Goal: Task Accomplishment & Management: Use online tool/utility

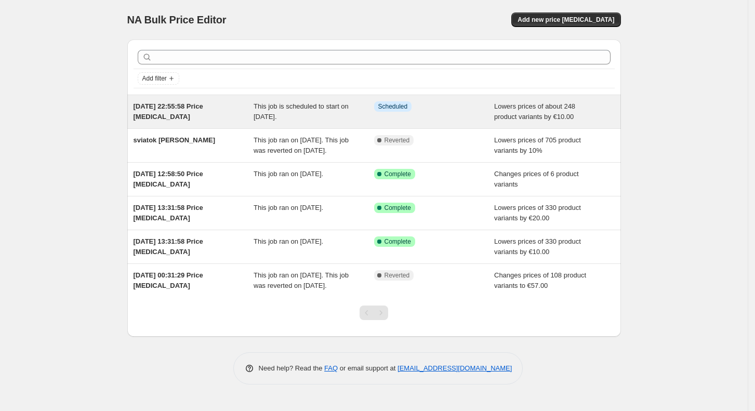
click at [464, 123] on div "[DATE] 22:55:58 Price [MEDICAL_DATA] This job is scheduled to start on [DATE]. …" at bounding box center [374, 111] width 494 height 33
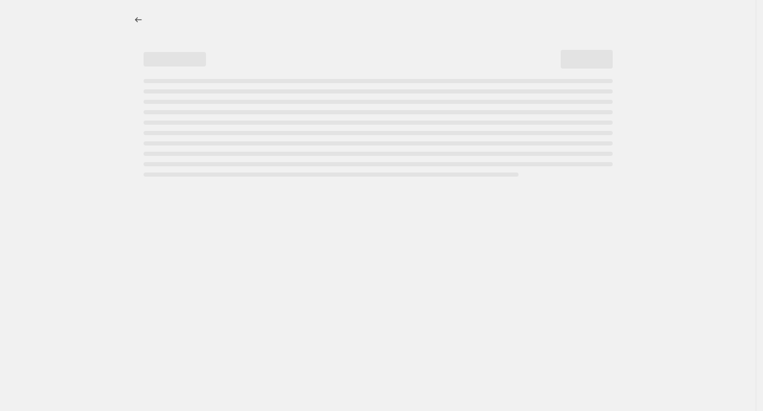
select select "by"
select select "no_change"
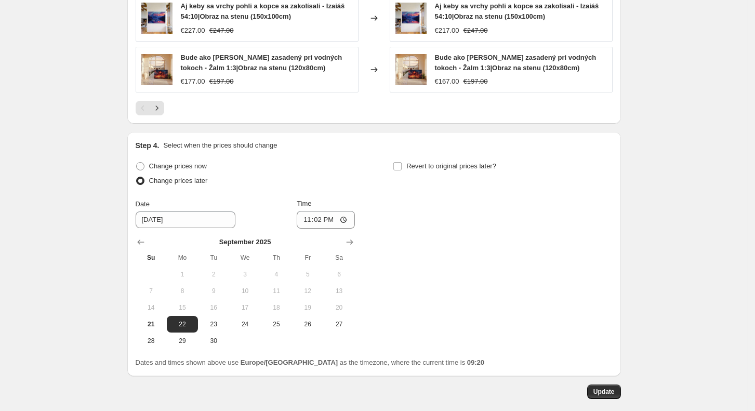
scroll to position [916, 0]
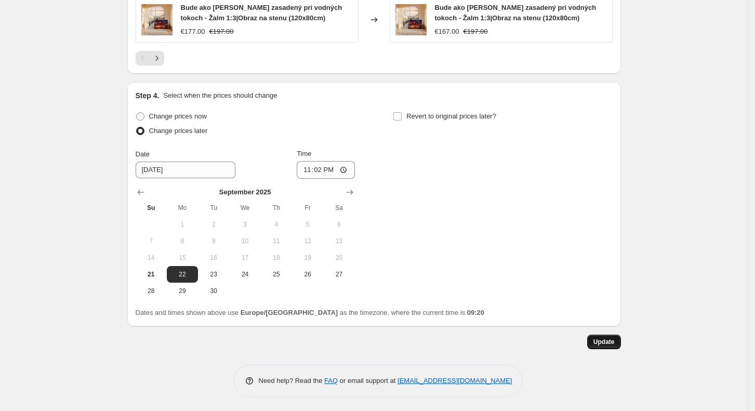
click at [614, 344] on span "Update" at bounding box center [604, 342] width 21 height 8
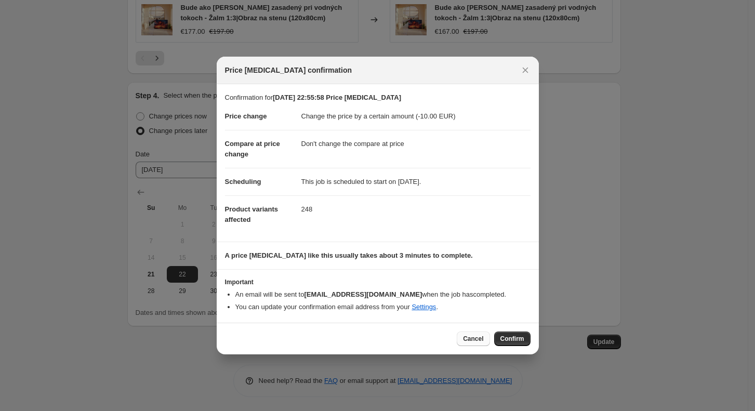
click at [471, 338] on span "Cancel" at bounding box center [473, 339] width 20 height 8
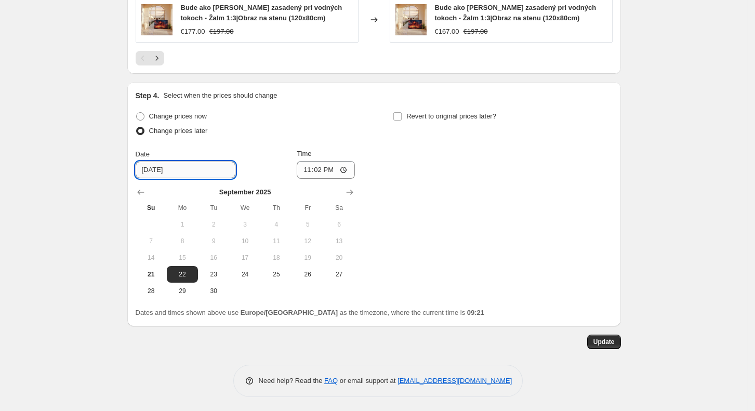
click at [209, 170] on input "[DATE]" at bounding box center [186, 170] width 100 height 17
click at [159, 167] on input "[DATE]" at bounding box center [186, 170] width 100 height 17
type input "[DATE]"
click at [324, 168] on input "23:02" at bounding box center [326, 170] width 58 height 18
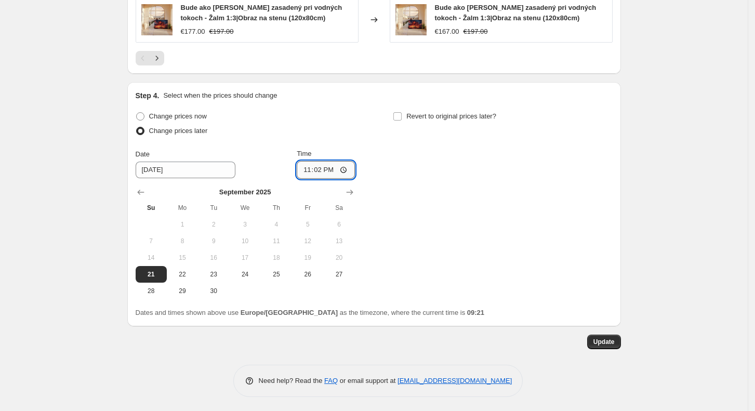
click at [324, 168] on input "23:02" at bounding box center [326, 170] width 58 height 18
type input "09:22"
click at [602, 339] on span "Update" at bounding box center [604, 342] width 21 height 8
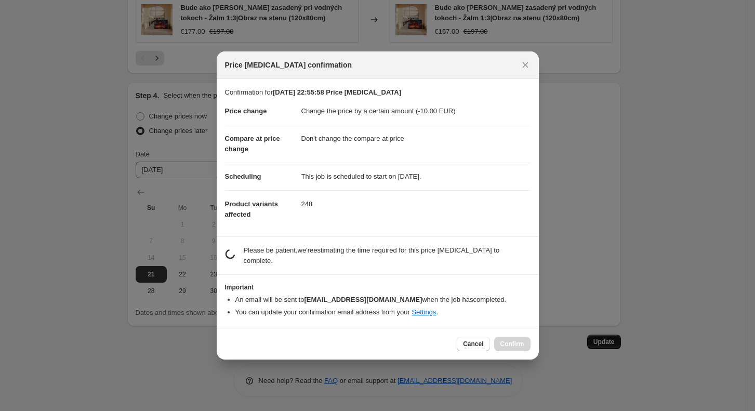
scroll to position [0, 0]
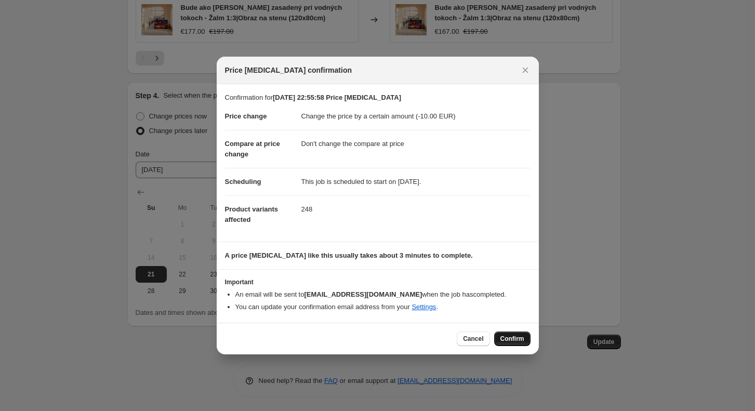
click at [520, 333] on button "Confirm" at bounding box center [512, 339] width 36 height 15
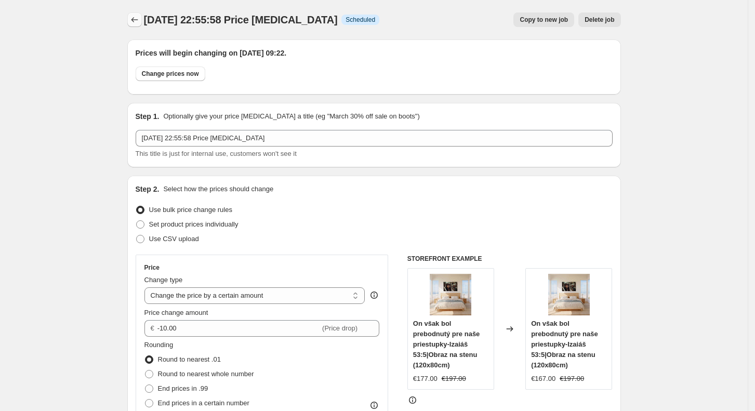
click at [133, 15] on icon "Price change jobs" at bounding box center [134, 20] width 10 height 10
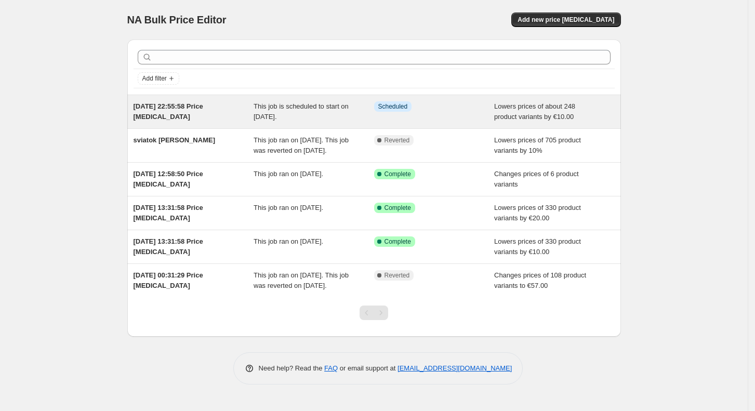
click at [537, 116] on span "Lowers prices of about 248 product variants by €10.00" at bounding box center [534, 111] width 81 height 18
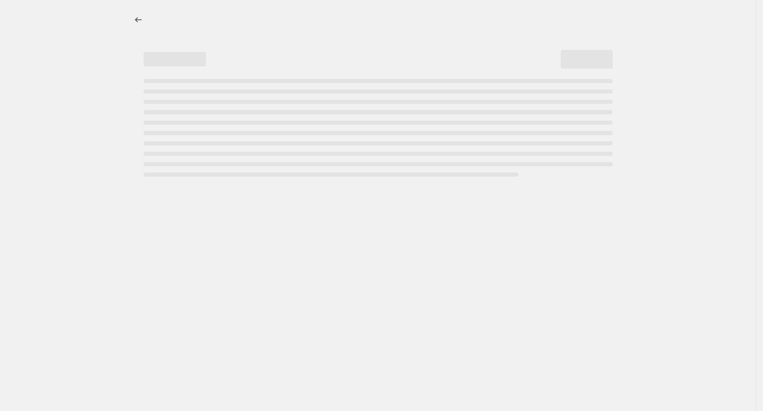
select select "by"
select select "no_change"
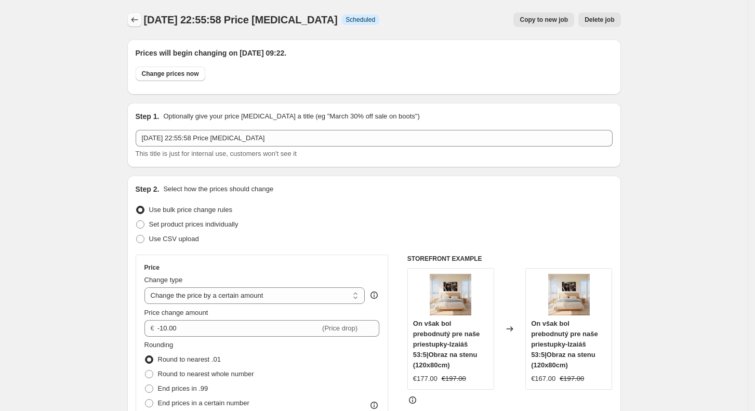
click at [135, 18] on icon "Price change jobs" at bounding box center [134, 20] width 10 height 10
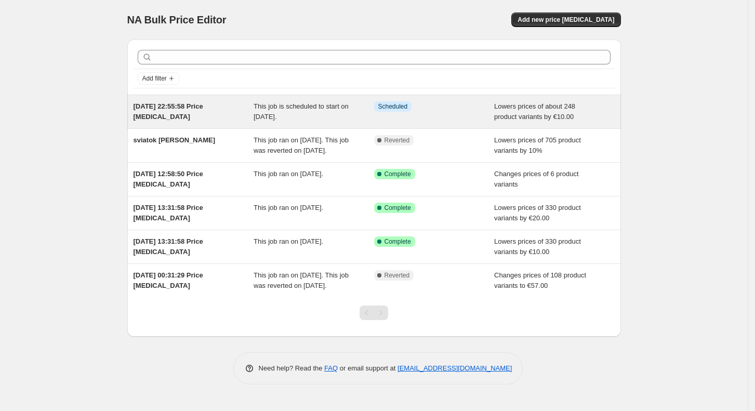
click at [338, 115] on div "This job is scheduled to start on [DATE]." at bounding box center [314, 111] width 121 height 21
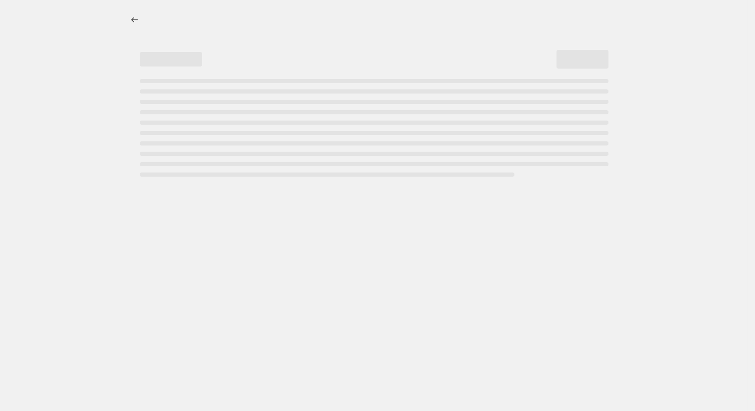
select select "by"
select select "no_change"
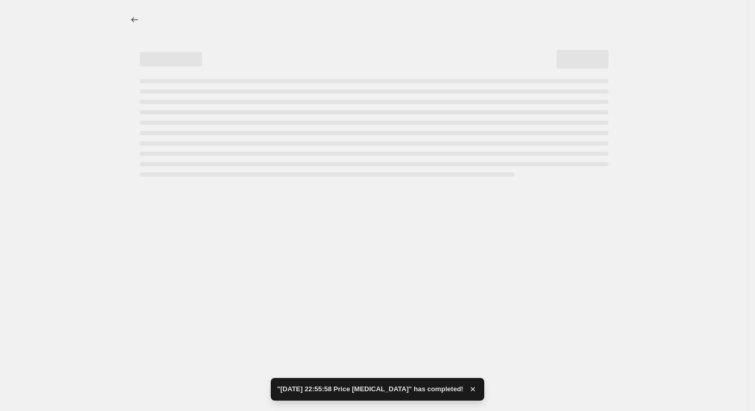
select select "by"
select select "no_change"
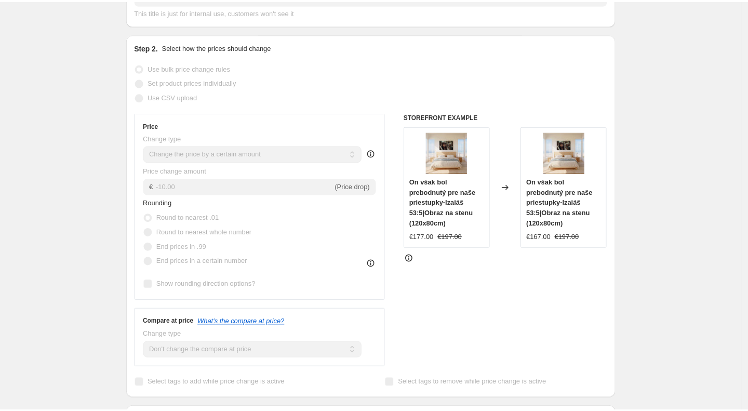
scroll to position [147, 0]
